Goal: Information Seeking & Learning: Learn about a topic

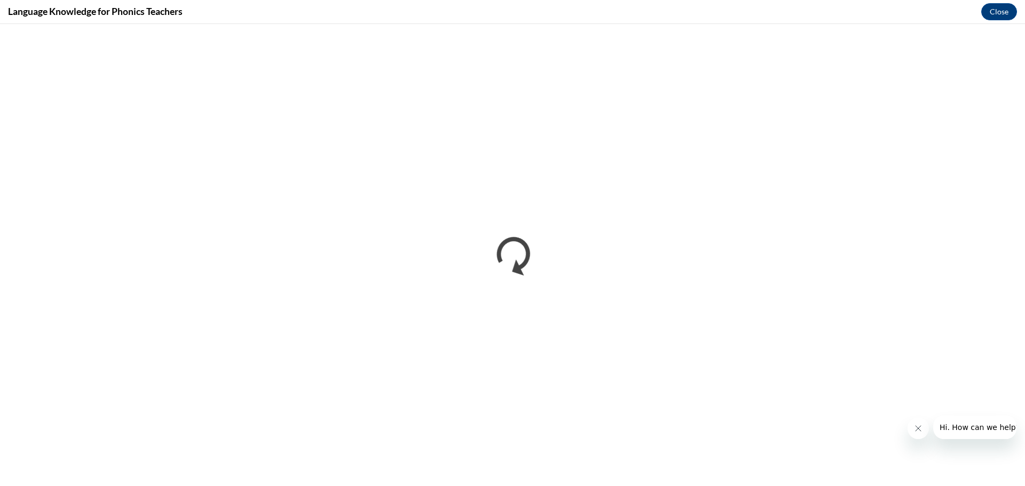
scroll to position [766, 0]
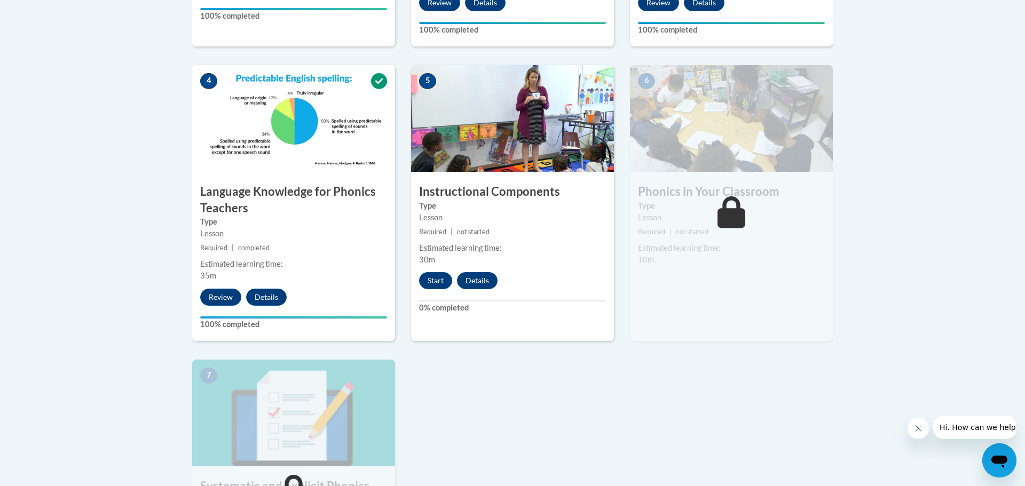
scroll to position [553, 0]
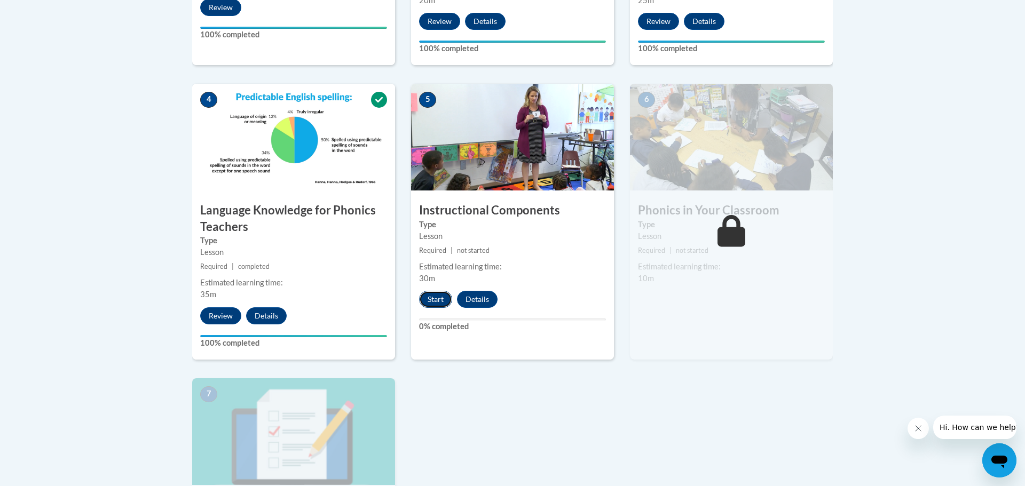
click at [438, 303] on button "Start" at bounding box center [435, 299] width 33 height 17
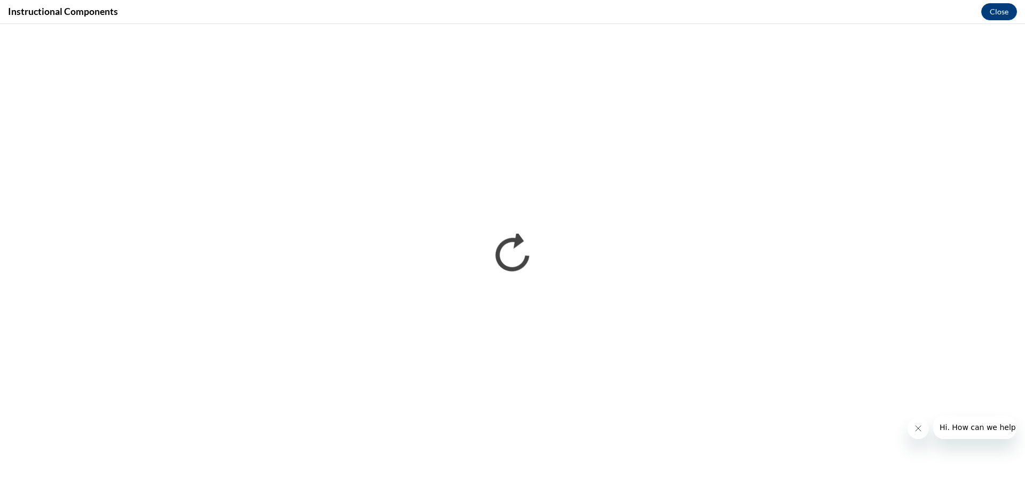
scroll to position [0, 0]
